Goal: Transaction & Acquisition: Purchase product/service

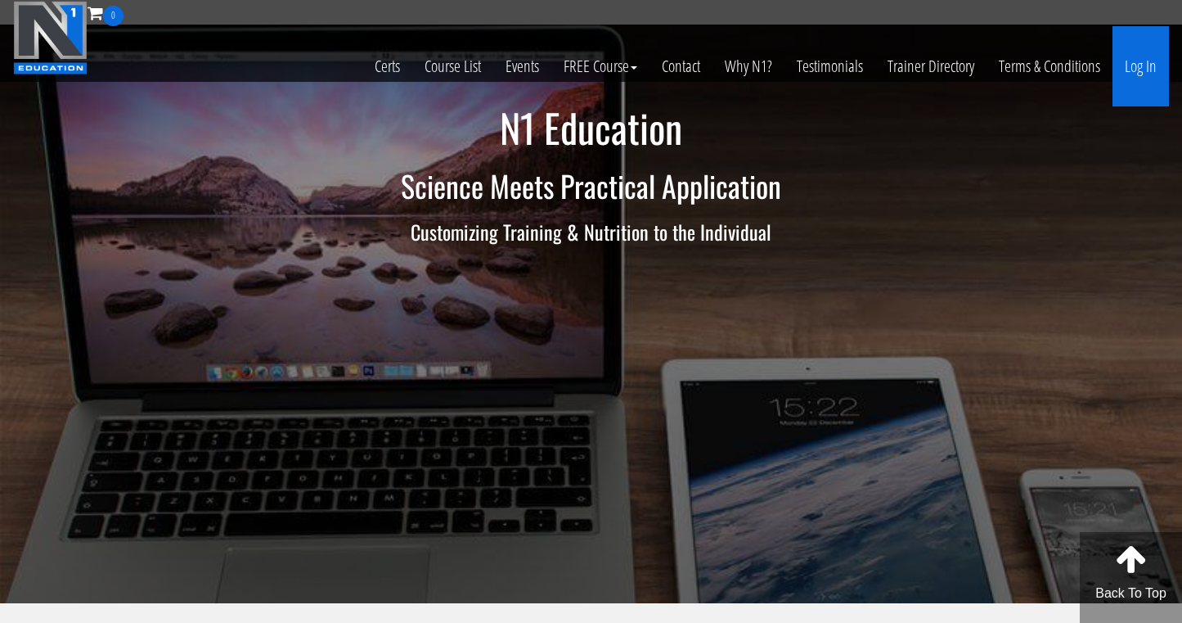
click at [1137, 74] on link "Log In" at bounding box center [1141, 66] width 56 height 80
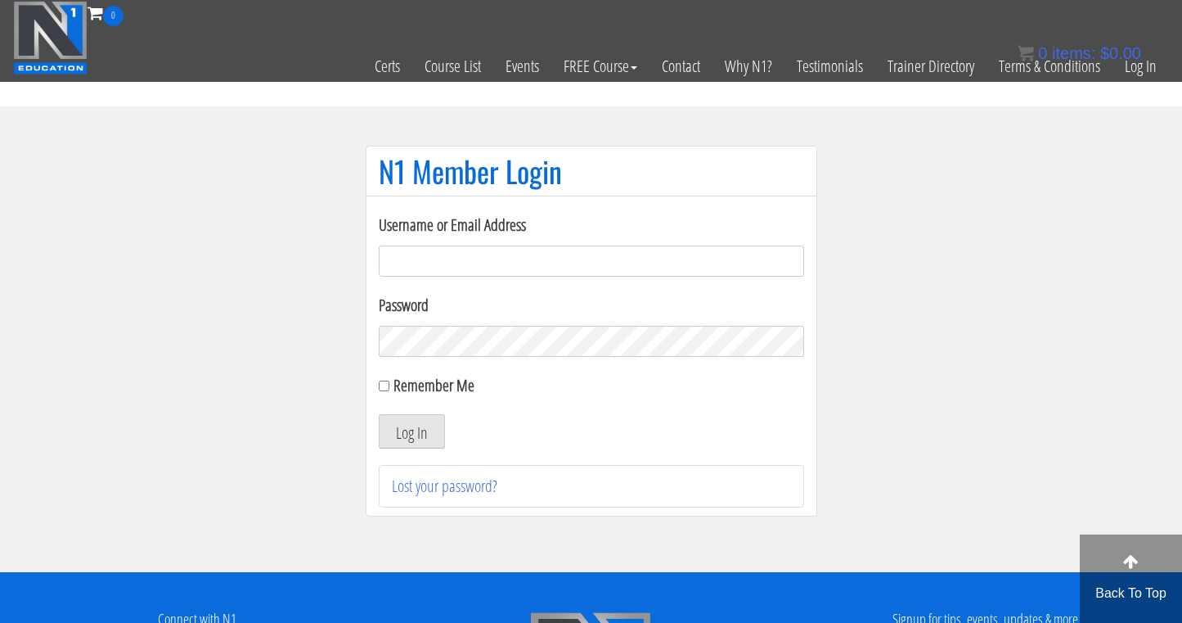
type input "info@timothypt.nl"
click at [411, 431] on button "Log In" at bounding box center [412, 431] width 66 height 34
click at [385, 382] on input "Remember Me" at bounding box center [384, 385] width 11 height 11
checkbox input "true"
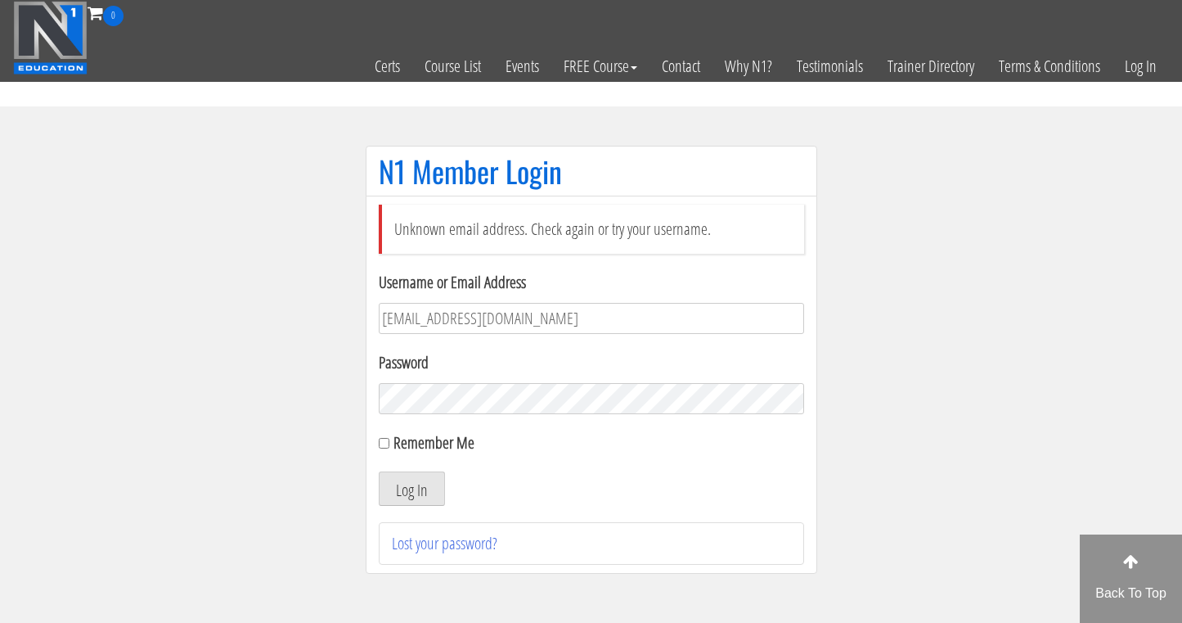
click at [727, 443] on div "Remember Me" at bounding box center [591, 442] width 425 height 25
click at [455, 549] on link "Lost your password?" at bounding box center [445, 543] width 106 height 22
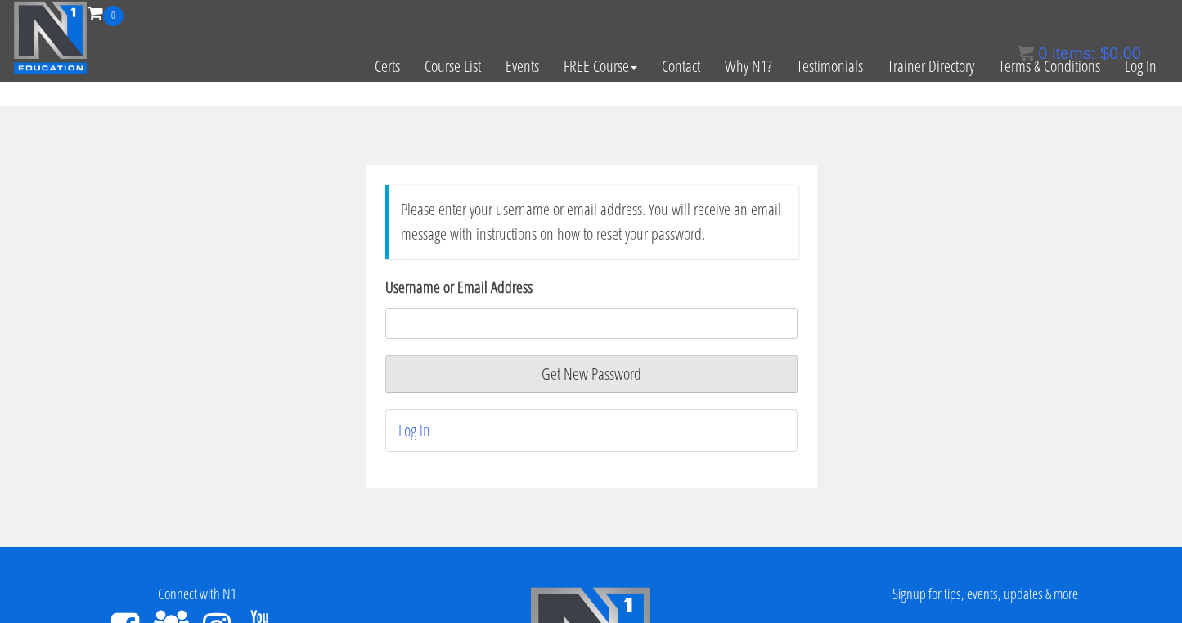
type input "timothyvisser@hotmail.com"
click at [596, 380] on button "Get New Password" at bounding box center [591, 374] width 412 height 38
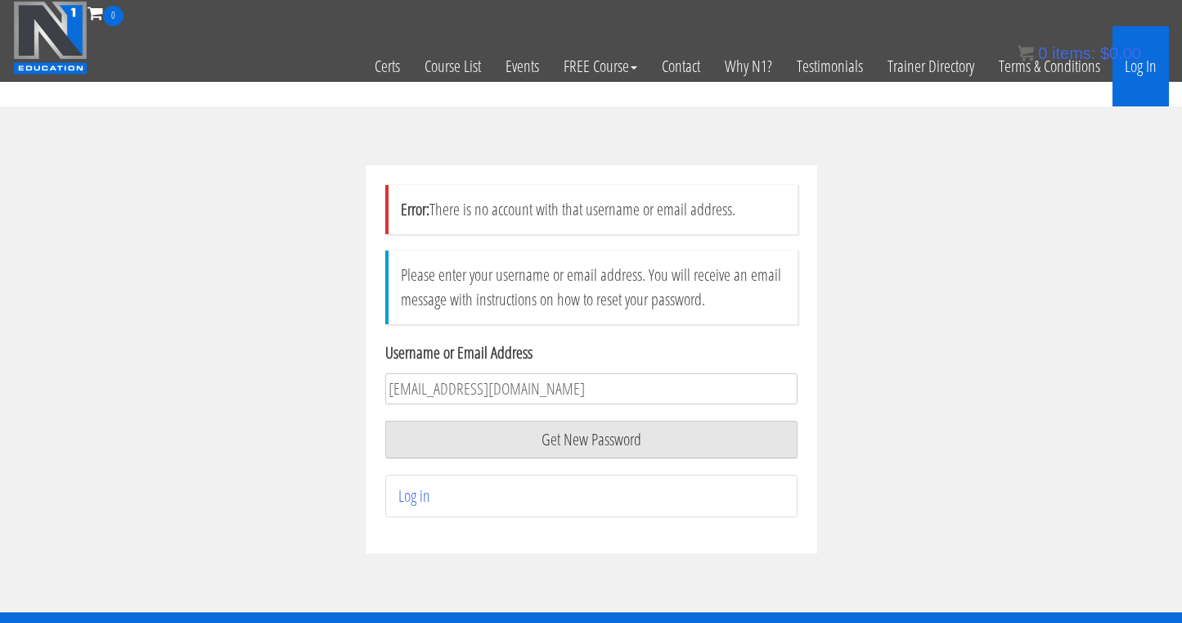
click at [1141, 66] on link "Log In" at bounding box center [1141, 66] width 56 height 80
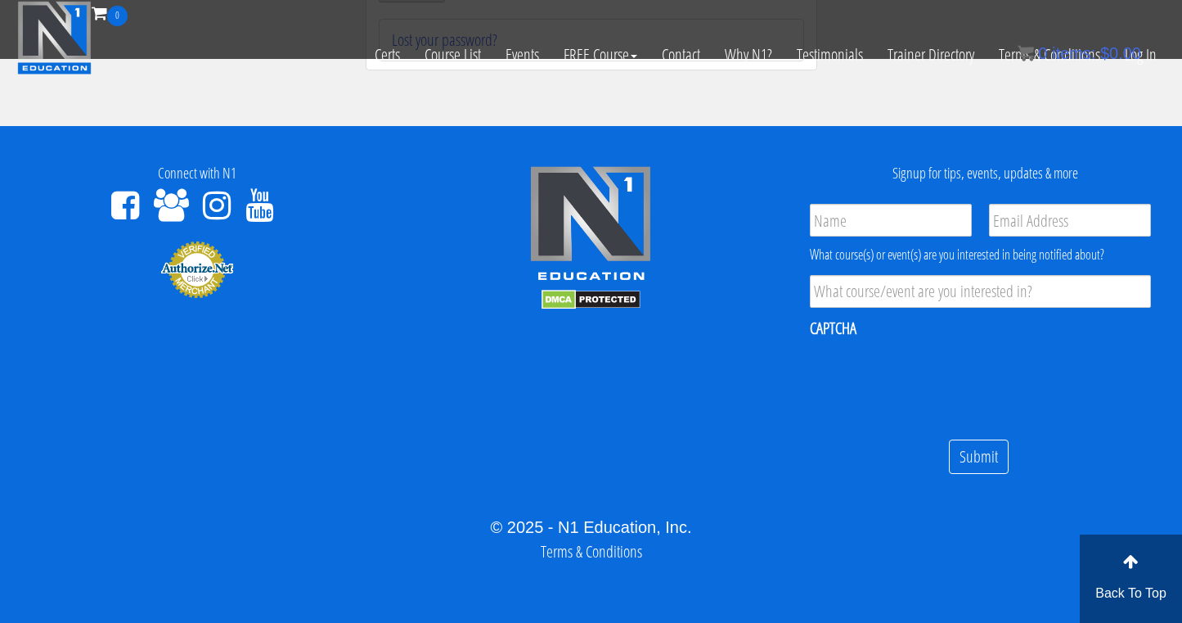
scroll to position [340, 0]
type input "Timothy Visser"
type input "info@timothypt.nl"
click at [908, 301] on input "Product Interest *" at bounding box center [980, 291] width 341 height 33
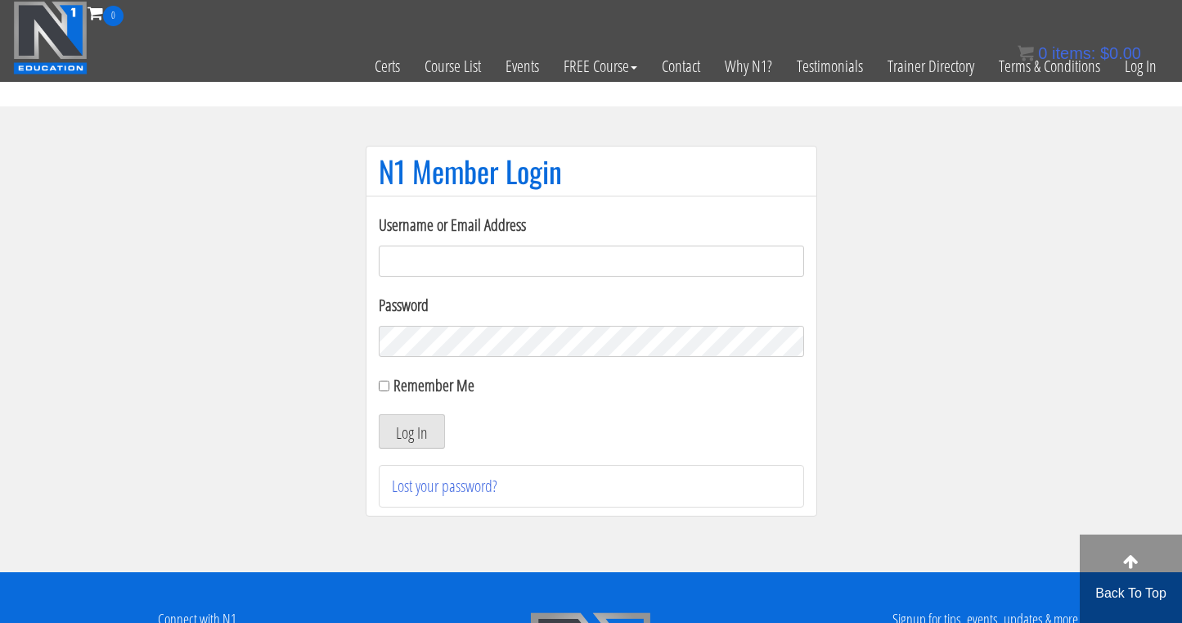
scroll to position [0, 0]
click at [56, 49] on img at bounding box center [50, 38] width 74 height 74
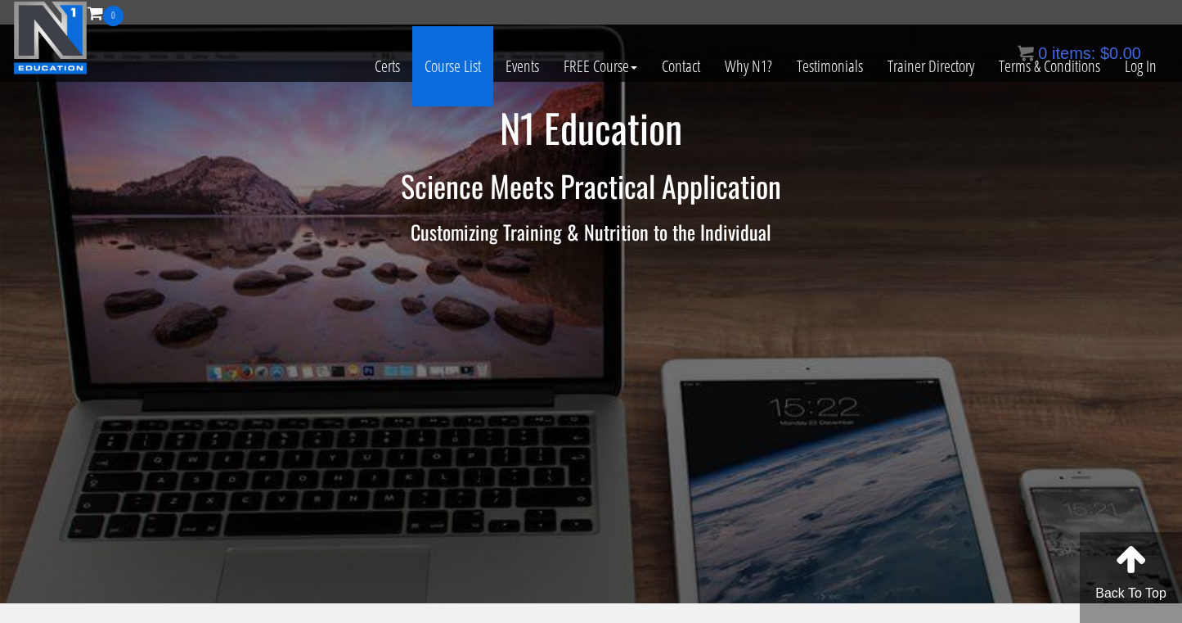
click at [462, 70] on link "Course List" at bounding box center [452, 66] width 81 height 80
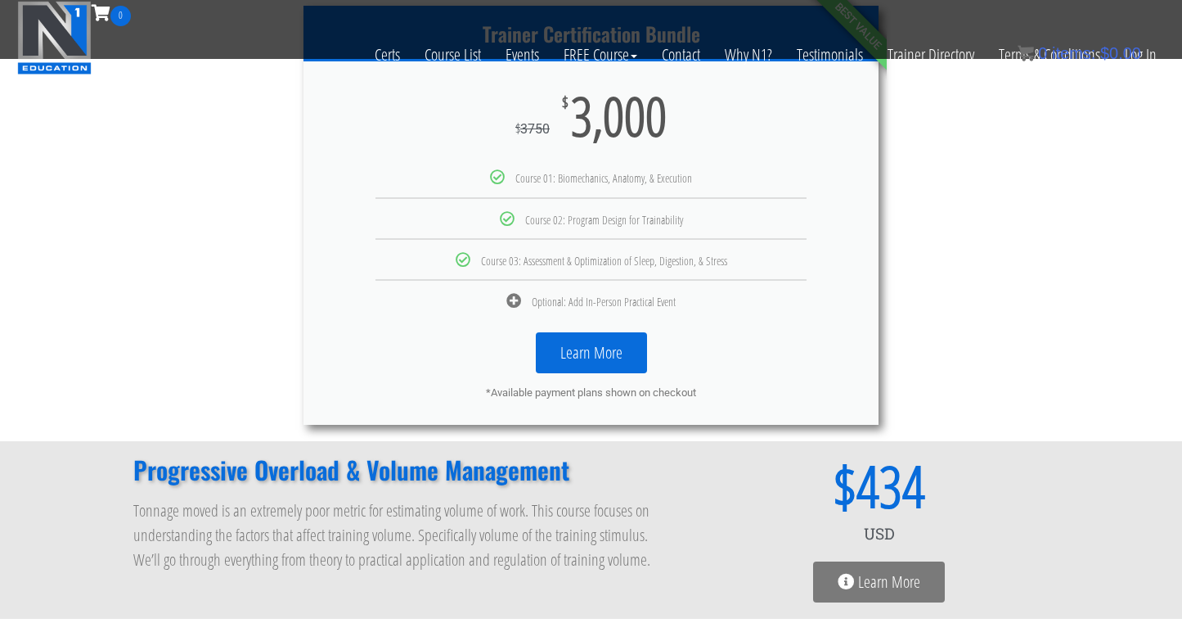
scroll to position [908, 0]
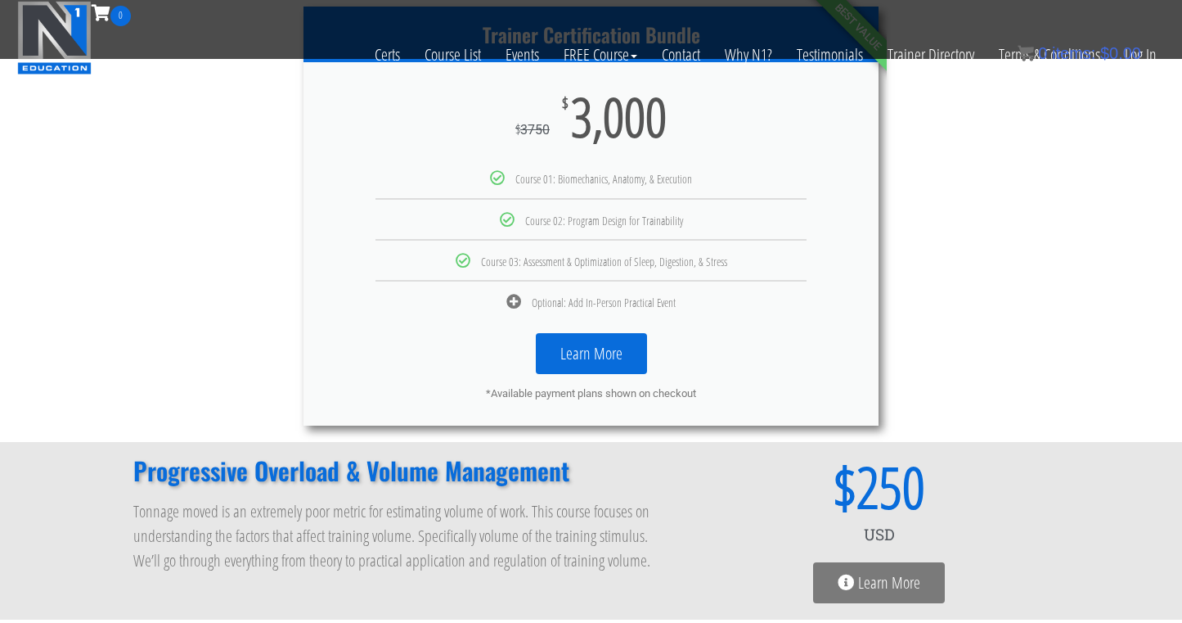
click at [583, 350] on link "Learn More" at bounding box center [591, 353] width 111 height 41
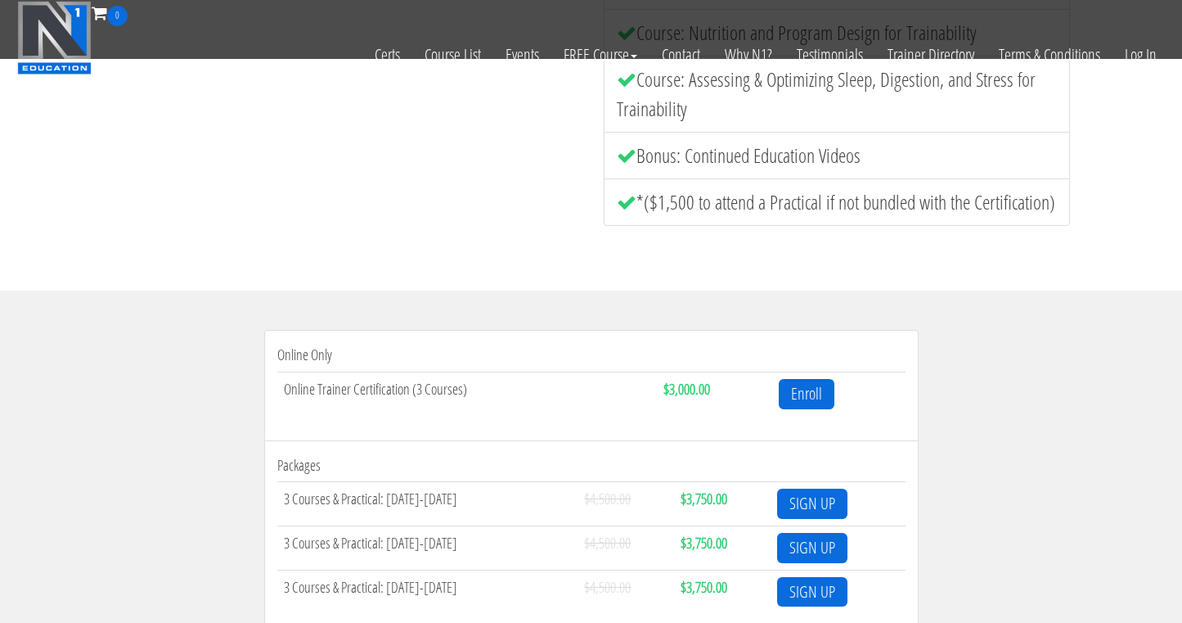
scroll to position [533, 0]
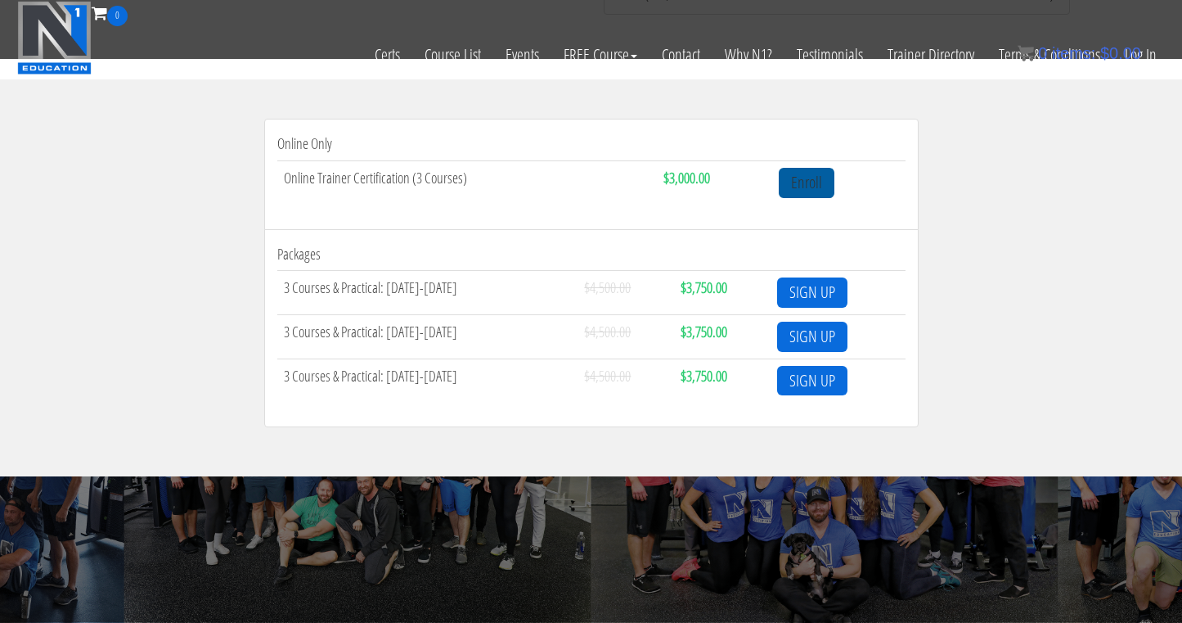
click at [812, 182] on link "Enroll" at bounding box center [807, 183] width 56 height 30
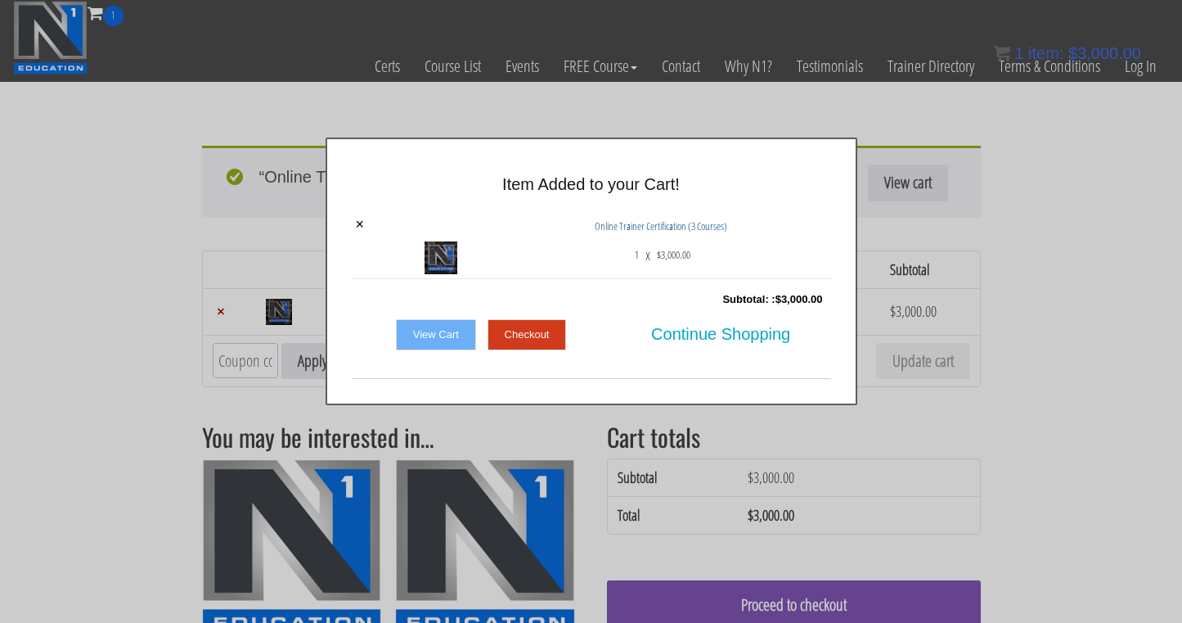
click at [530, 334] on link "Checkout" at bounding box center [527, 334] width 79 height 31
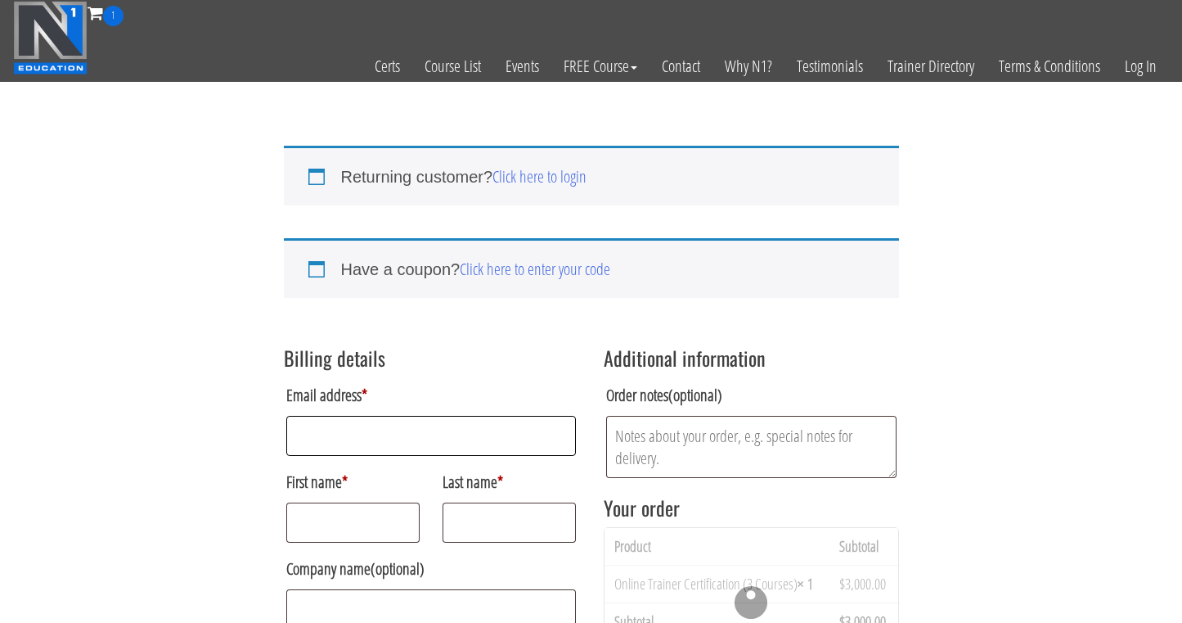
type input "[EMAIL_ADDRESS][DOMAIN_NAME]"
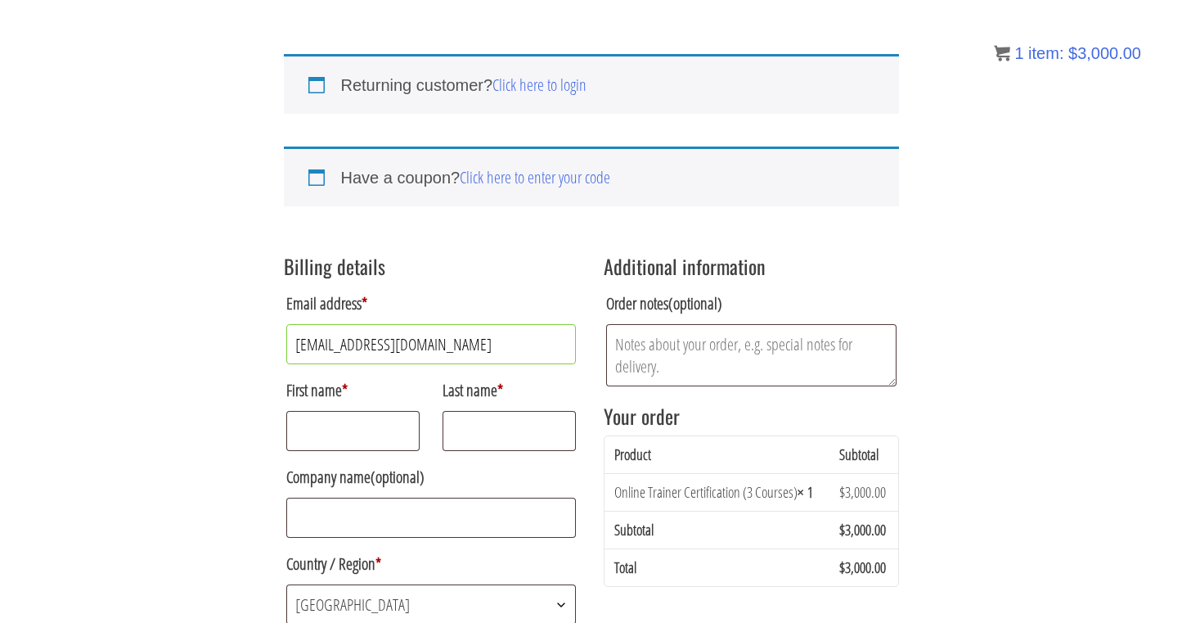
scroll to position [90, 0]
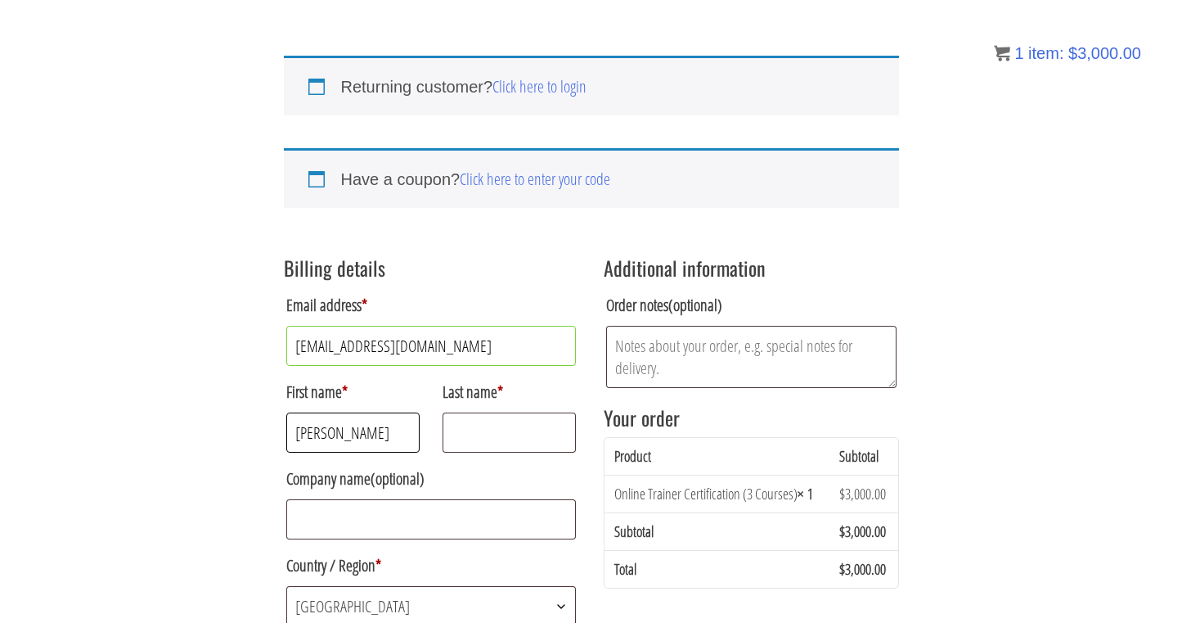
type input "[PERSON_NAME]"
click at [340, 556] on label "Country / Region *" at bounding box center [431, 565] width 290 height 33
click at [286, 585] on select "Select a country / region… [GEOGRAPHIC_DATA] [GEOGRAPHIC_DATA] [GEOGRAPHIC_DATA…" at bounding box center [286, 585] width 1 height 1
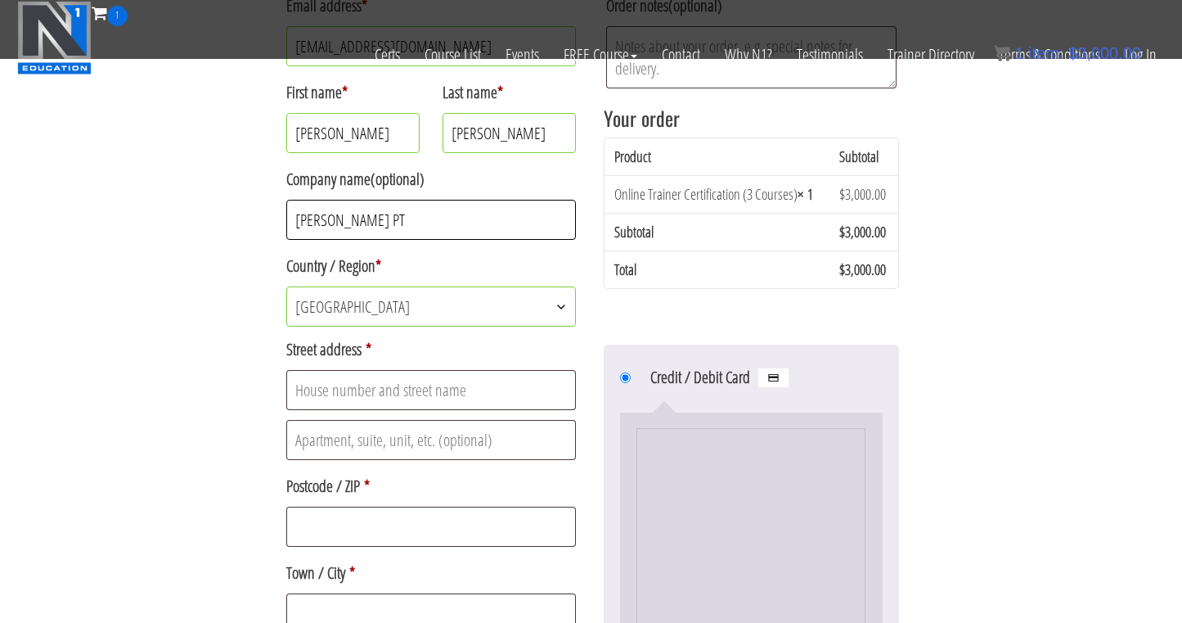
scroll to position [304, 0]
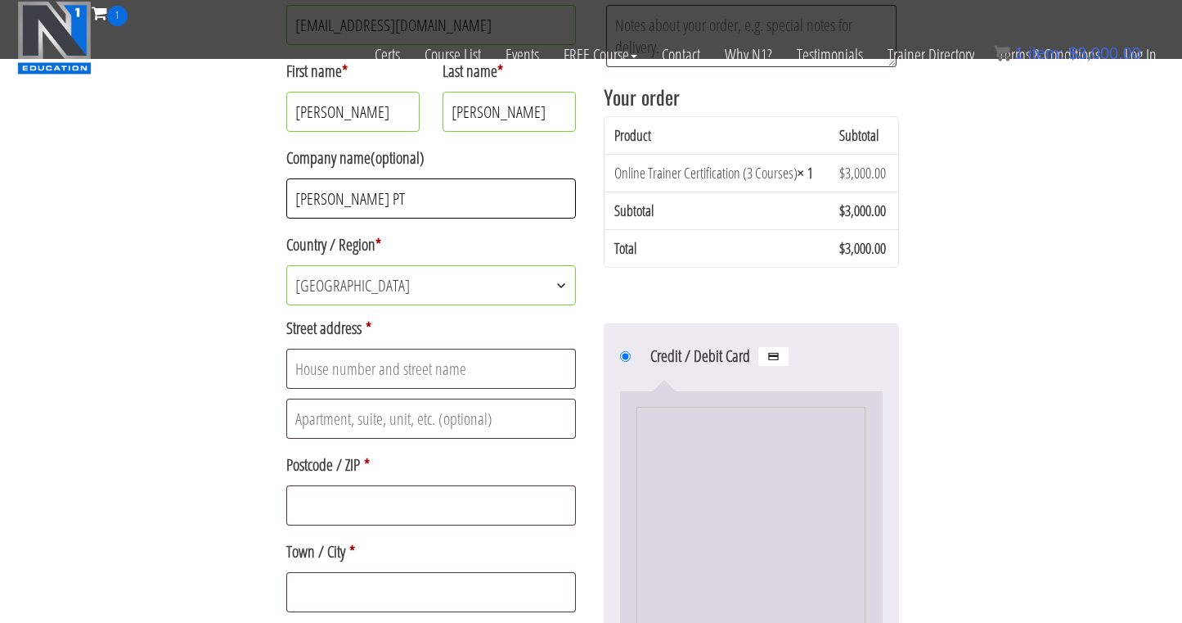
type input "[PERSON_NAME] PT"
type input "Cronenburg 57"
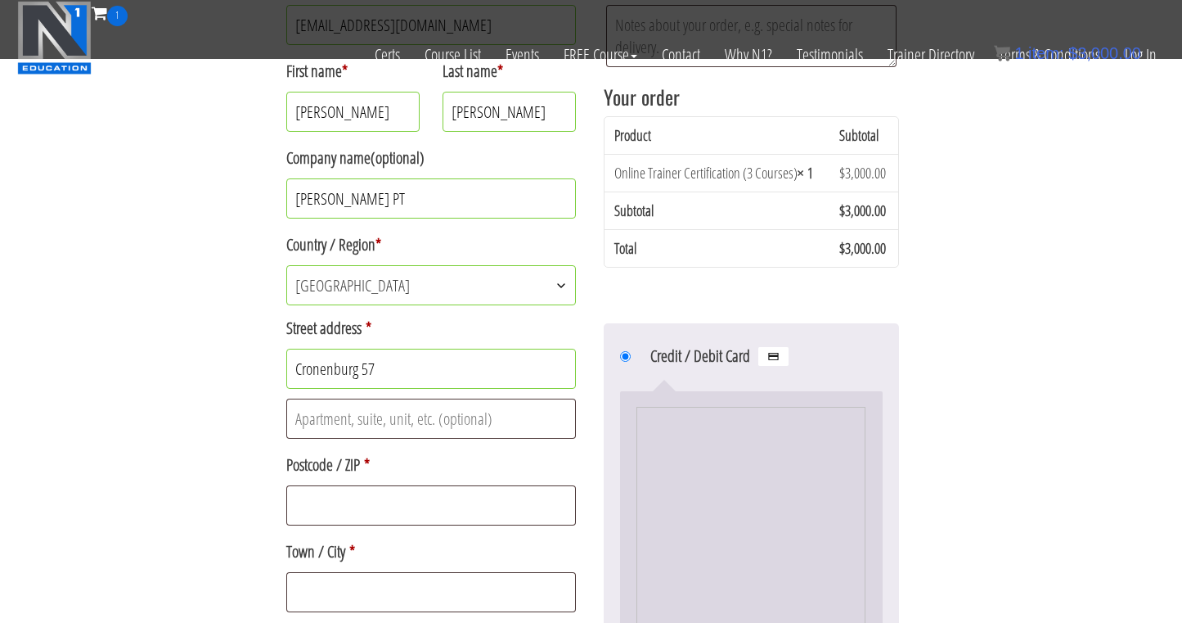
click at [513, 475] on label "Postcode / ZIP *" at bounding box center [431, 464] width 290 height 33
click at [513, 485] on input "Postcode / ZIP *" at bounding box center [431, 505] width 290 height 40
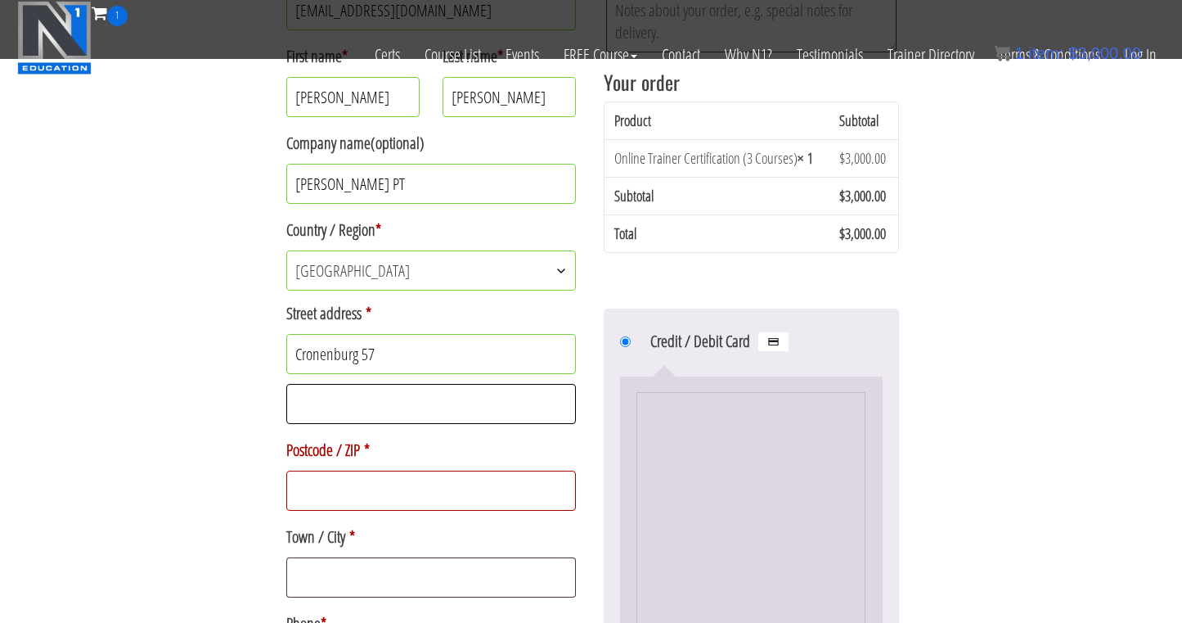
scroll to position [321, 0]
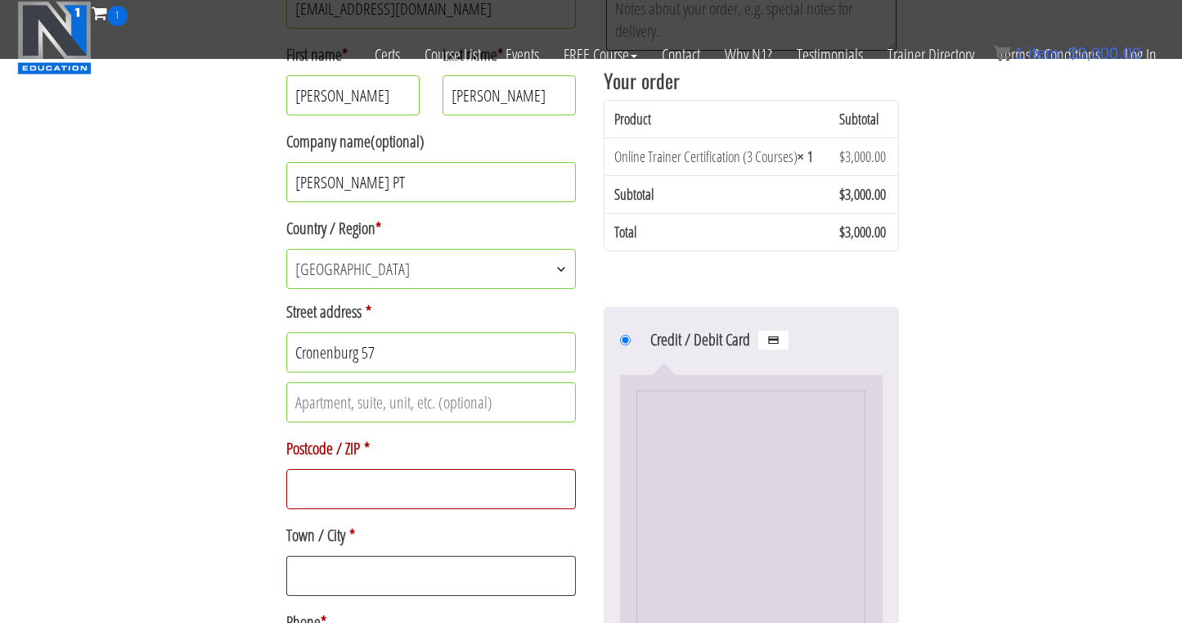
click at [381, 486] on input "Postcode / ZIP *" at bounding box center [431, 489] width 290 height 40
type input "1081GM"
type input "S"
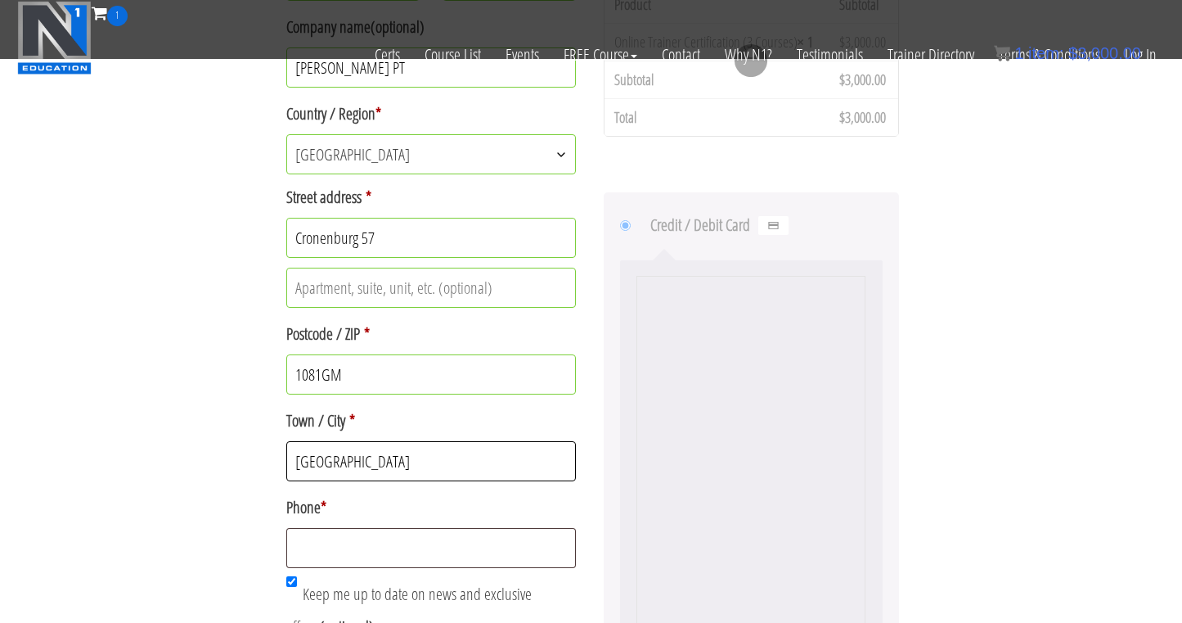
scroll to position [454, 0]
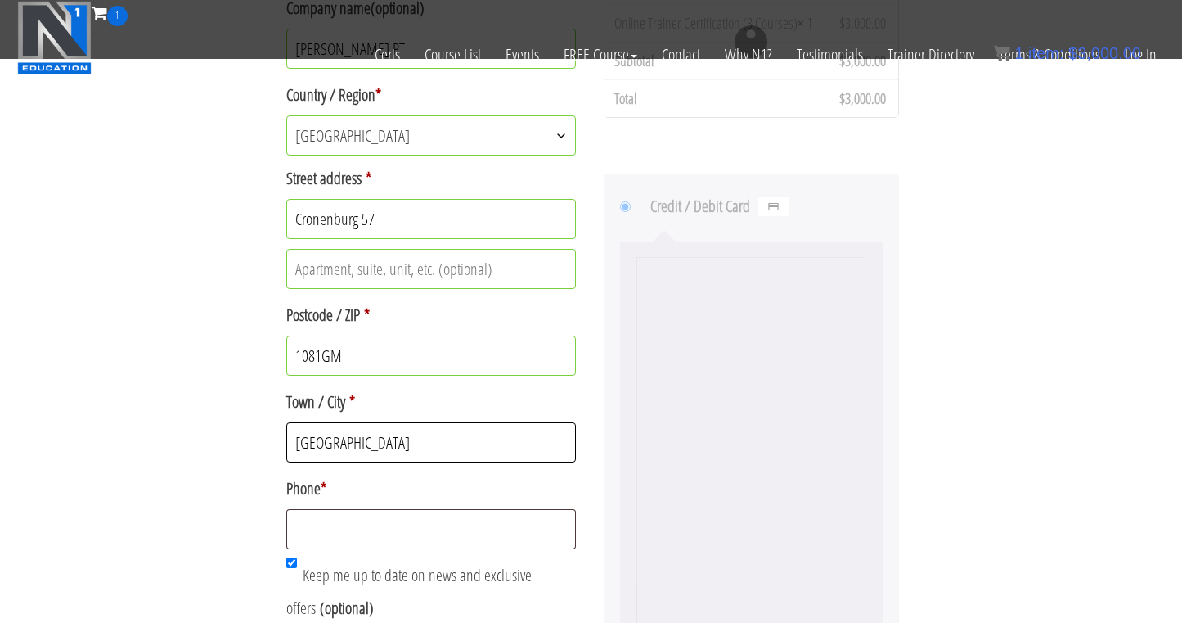
type input "[GEOGRAPHIC_DATA]"
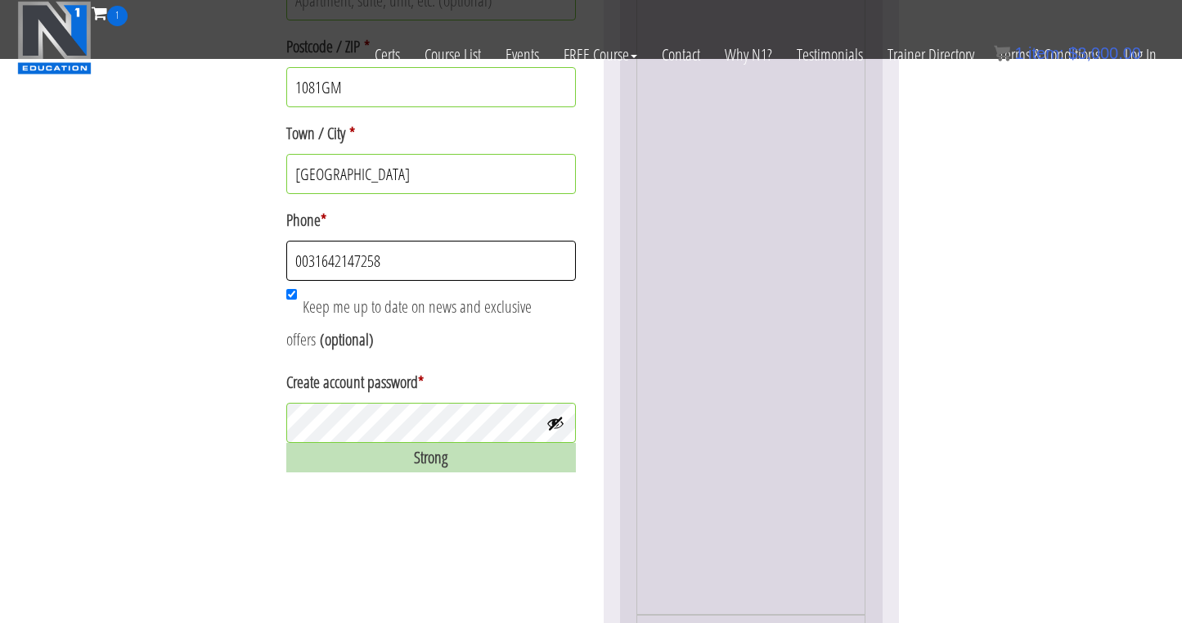
scroll to position [725, 0]
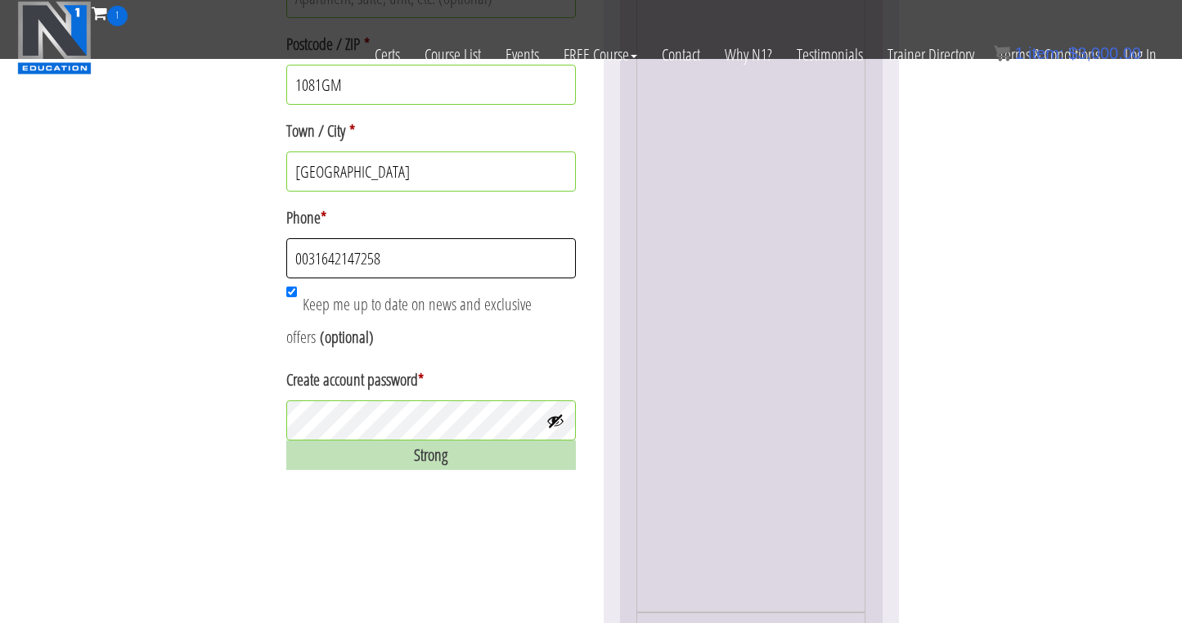
type input "0031642147258"
click at [430, 457] on div "Strong" at bounding box center [431, 454] width 290 height 29
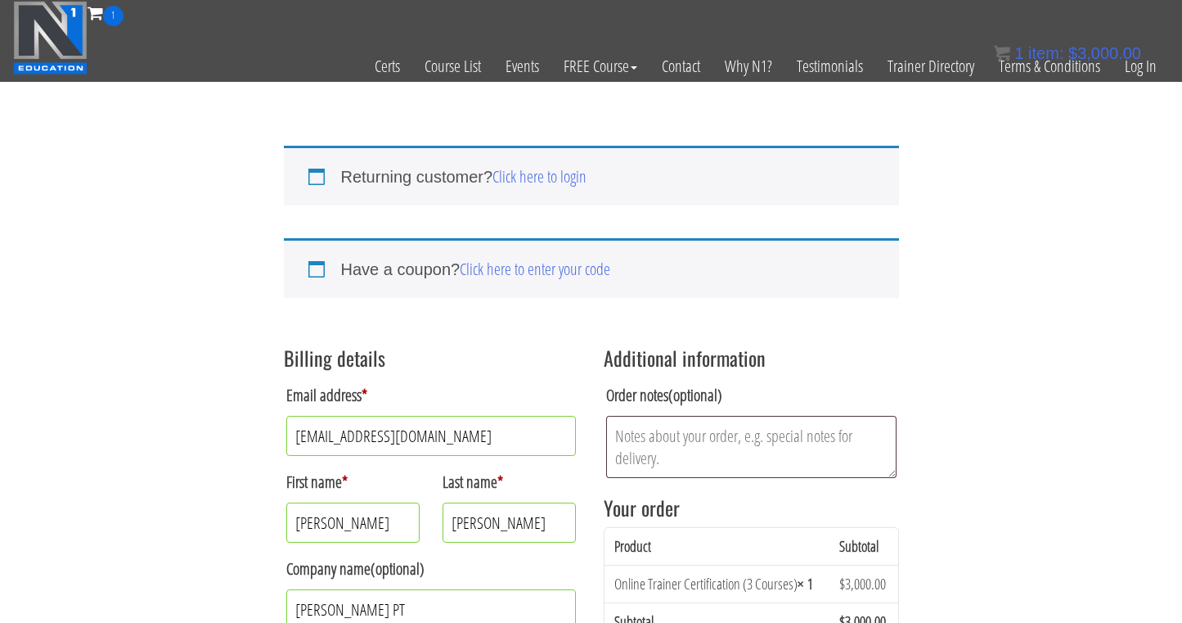
scroll to position [0, 0]
click at [493, 269] on link "Click here to enter your code" at bounding box center [535, 269] width 151 height 22
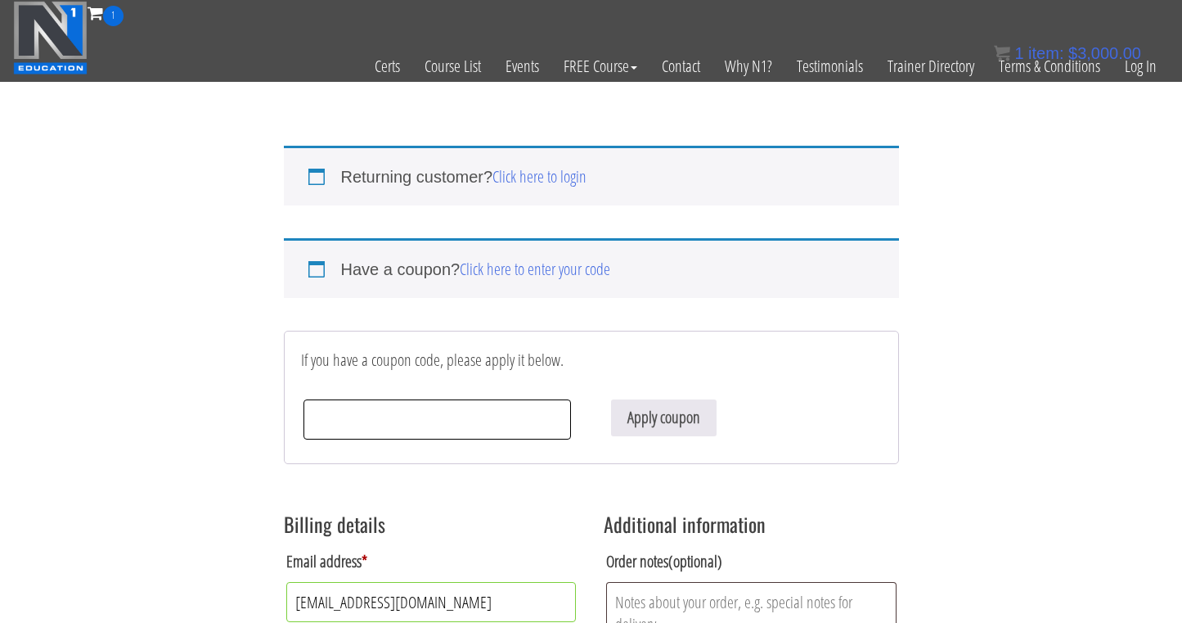
click at [400, 431] on input "Coupon:" at bounding box center [438, 419] width 268 height 40
paste input "welcomezVS2wM"
type input "welcomezVS2wM"
click at [652, 418] on button "Apply coupon" at bounding box center [664, 417] width 106 height 37
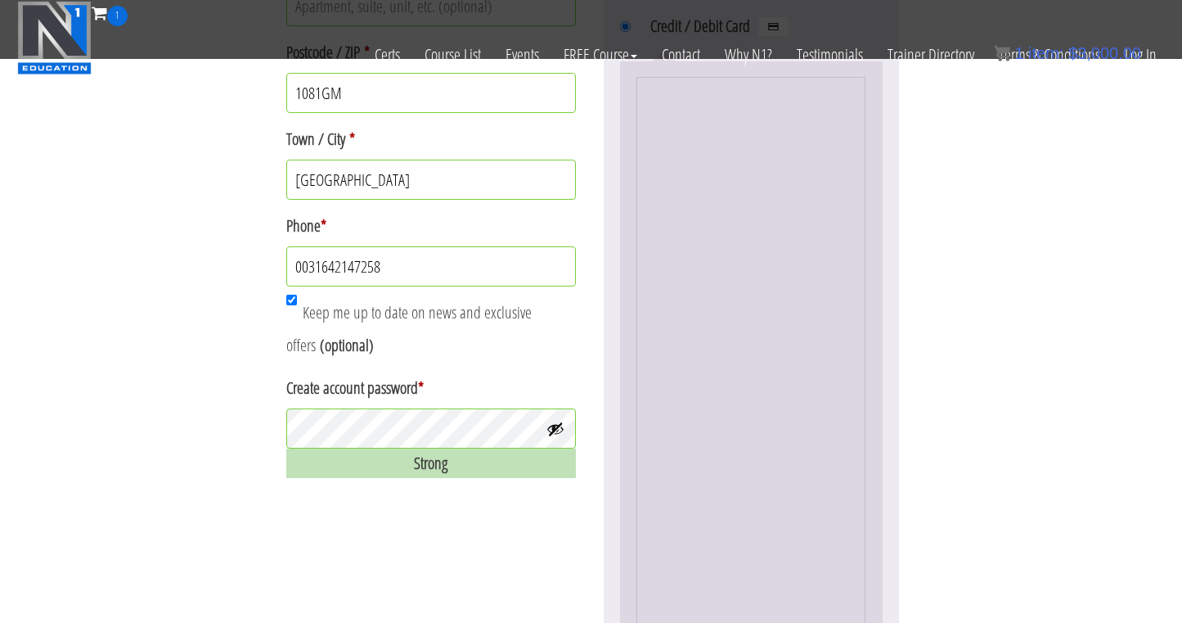
scroll to position [806, 0]
